Goal: Transaction & Acquisition: Purchase product/service

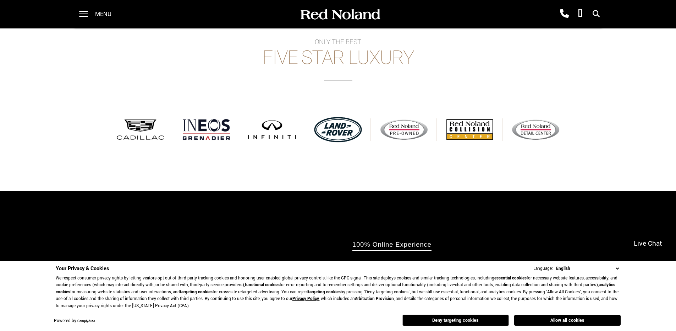
scroll to position [461, 0]
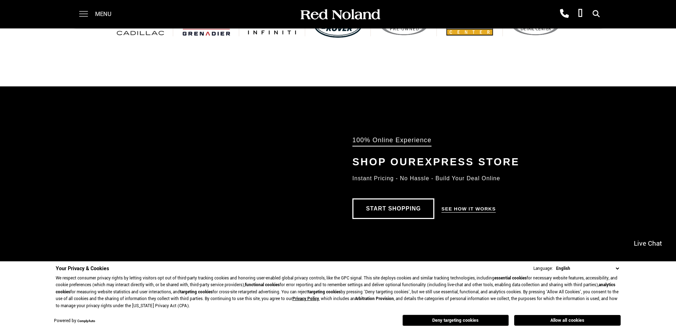
click at [84, 12] on span at bounding box center [83, 11] width 9 height 1
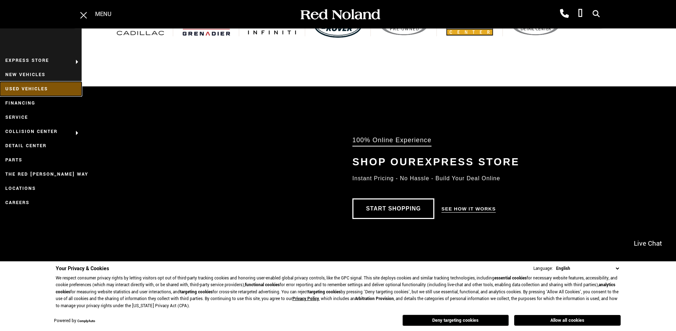
click at [53, 88] on link "Used Vehicles" at bounding box center [41, 89] width 82 height 14
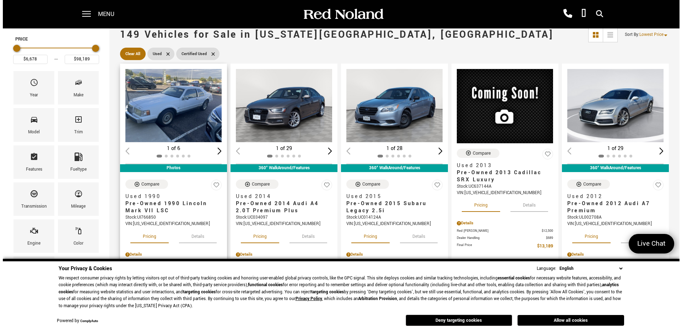
scroll to position [71, 0]
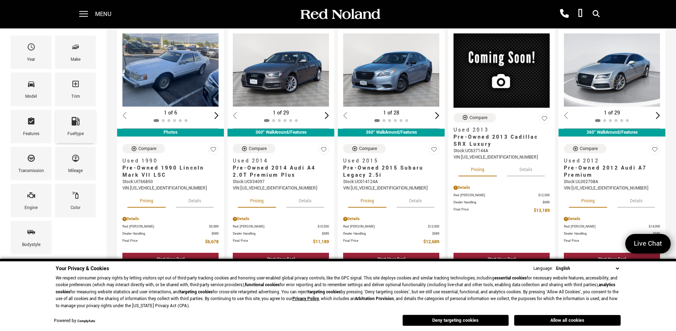
click at [77, 124] on icon "Fueltype" at bounding box center [76, 121] width 8 height 9
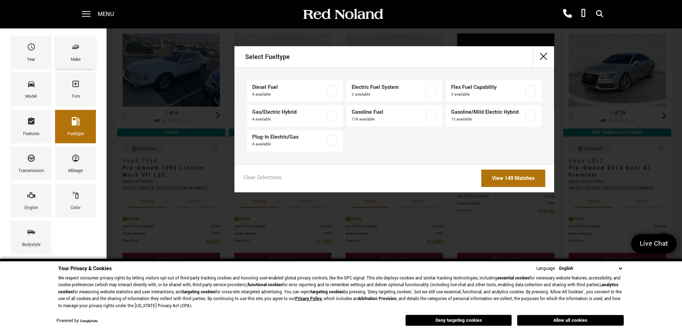
click at [71, 60] on div "Make" at bounding box center [76, 60] width 10 height 8
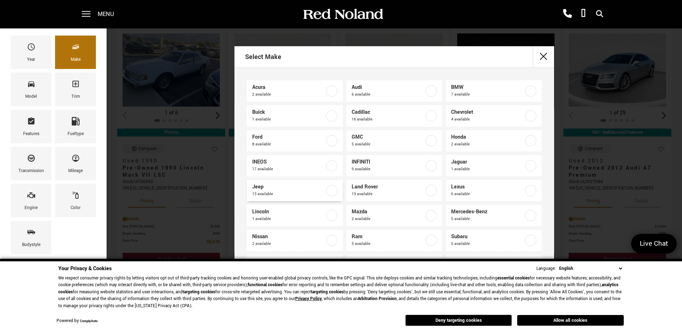
scroll to position [49, 0]
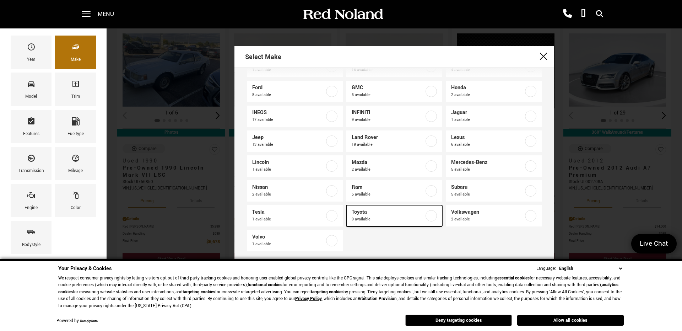
click at [401, 219] on span "9 available" at bounding box center [388, 219] width 72 height 7
type input "$16,689"
type input "$45,687"
checkbox input "true"
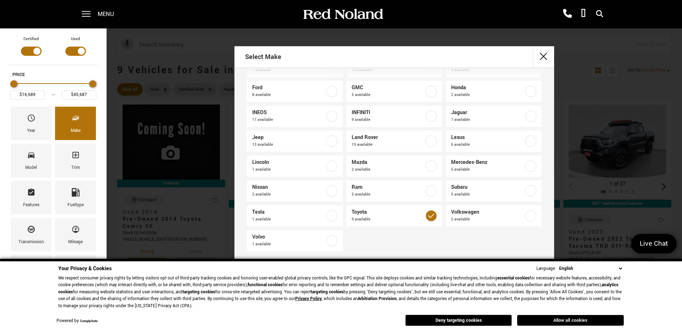
click at [573, 320] on button "Allow all cookies" at bounding box center [570, 320] width 107 height 11
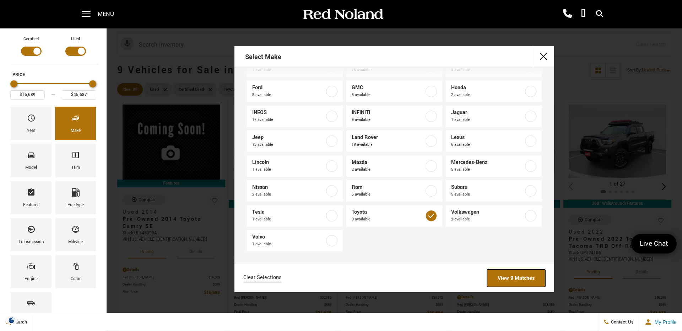
click at [522, 283] on link "View 9 Matches" at bounding box center [516, 277] width 58 height 17
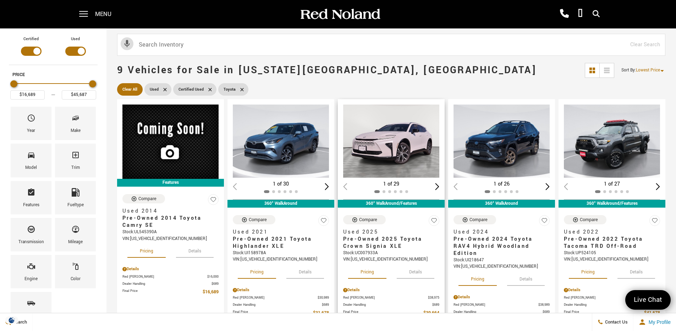
click at [424, 274] on button "Details" at bounding box center [416, 271] width 38 height 16
